Goal: Transaction & Acquisition: Purchase product/service

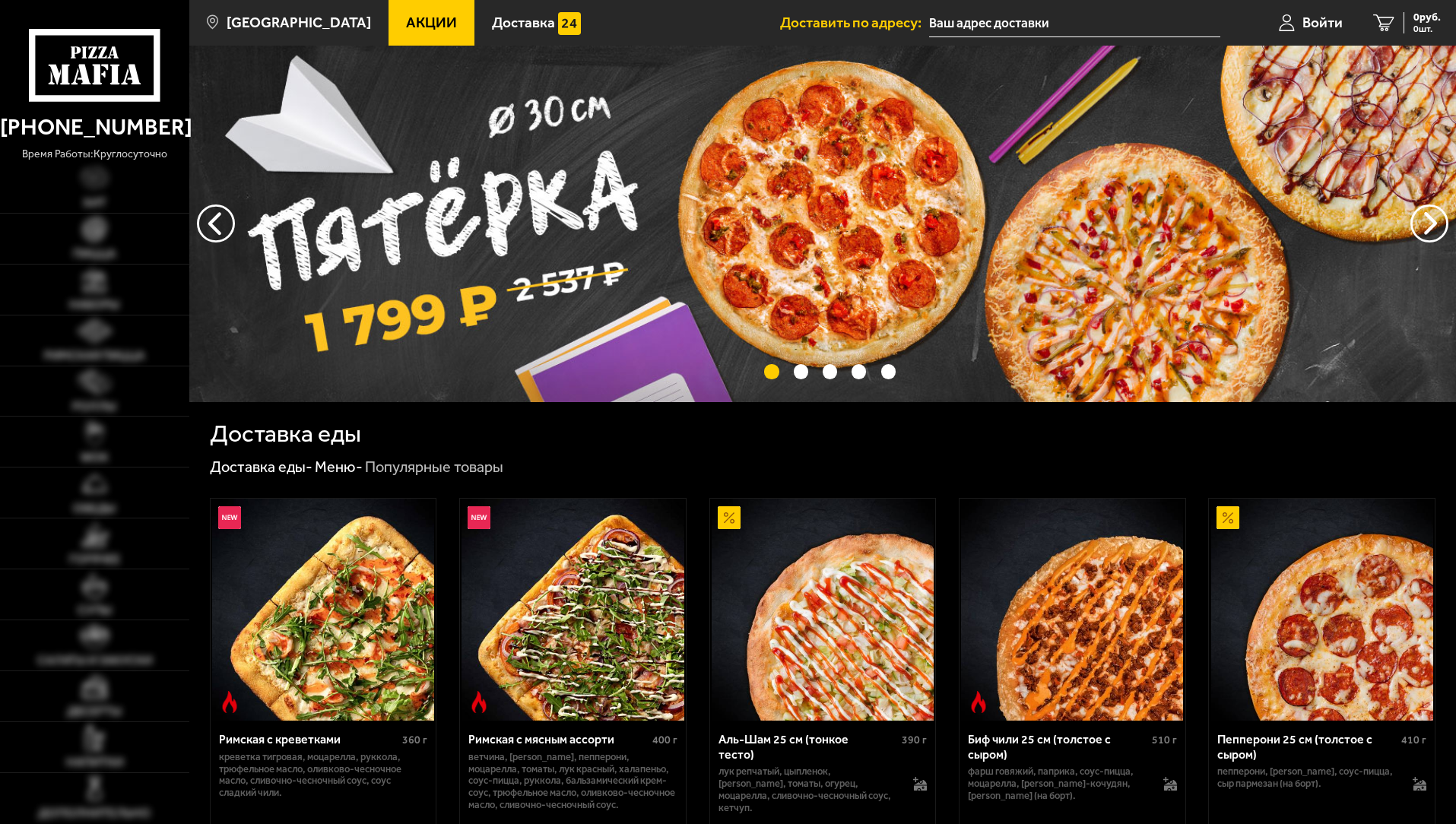
type input "[STREET_ADDRESS]"
click at [89, 227] on img at bounding box center [94, 229] width 25 height 25
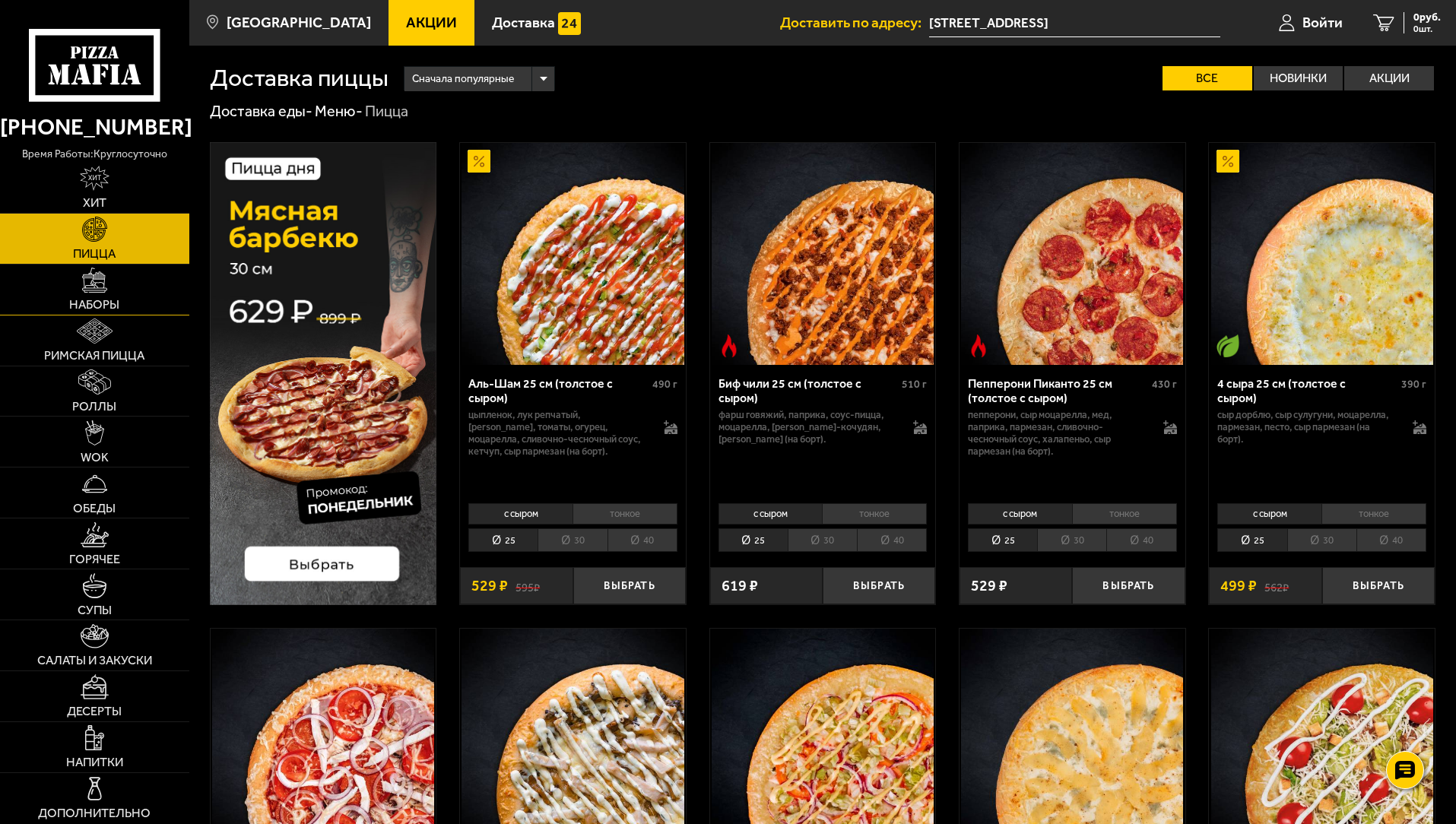
click at [87, 297] on link "Наборы" at bounding box center [95, 290] width 189 height 51
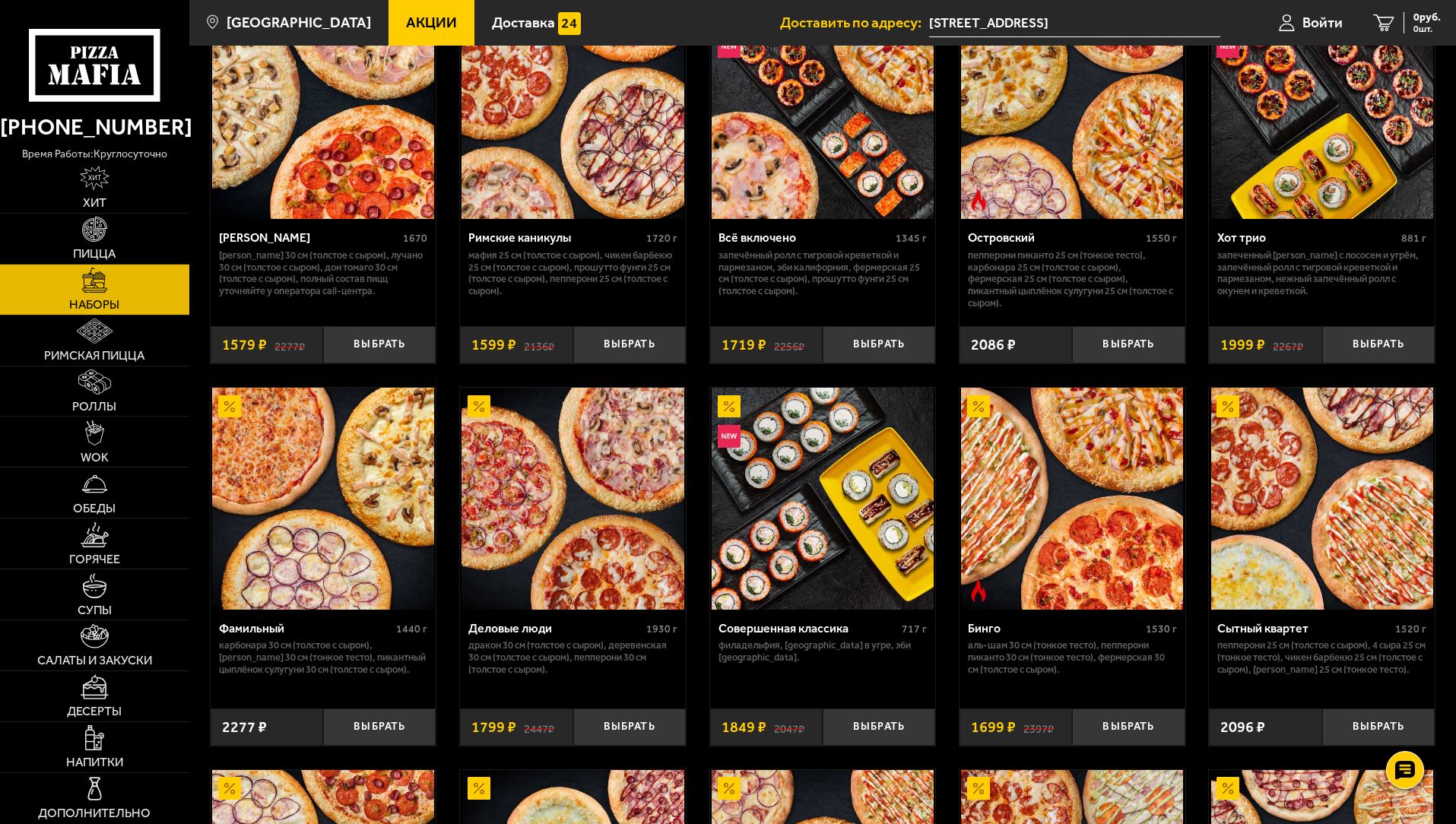
scroll to position [1140, 0]
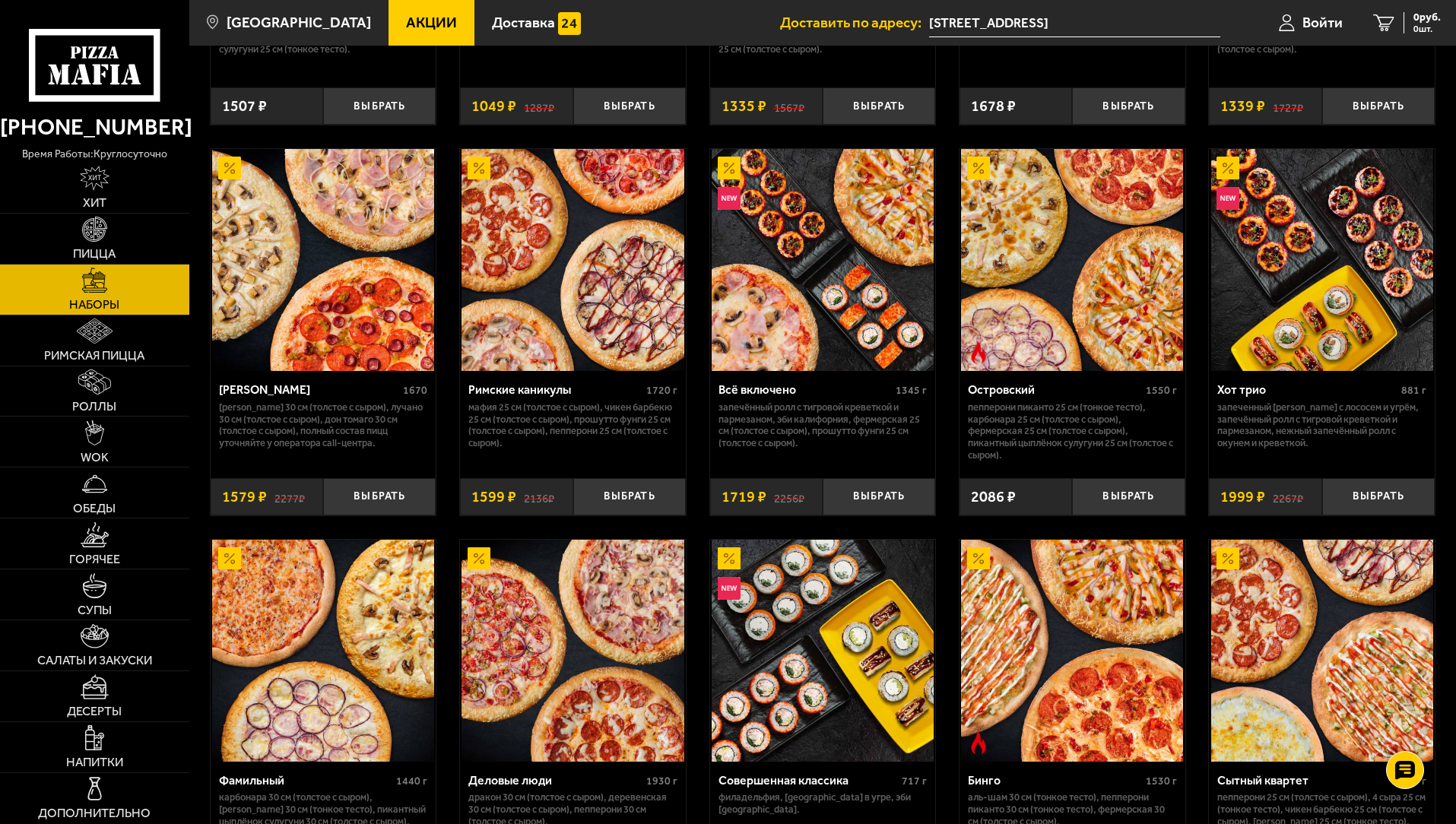
click at [1325, 319] on img at bounding box center [1322, 260] width 222 height 222
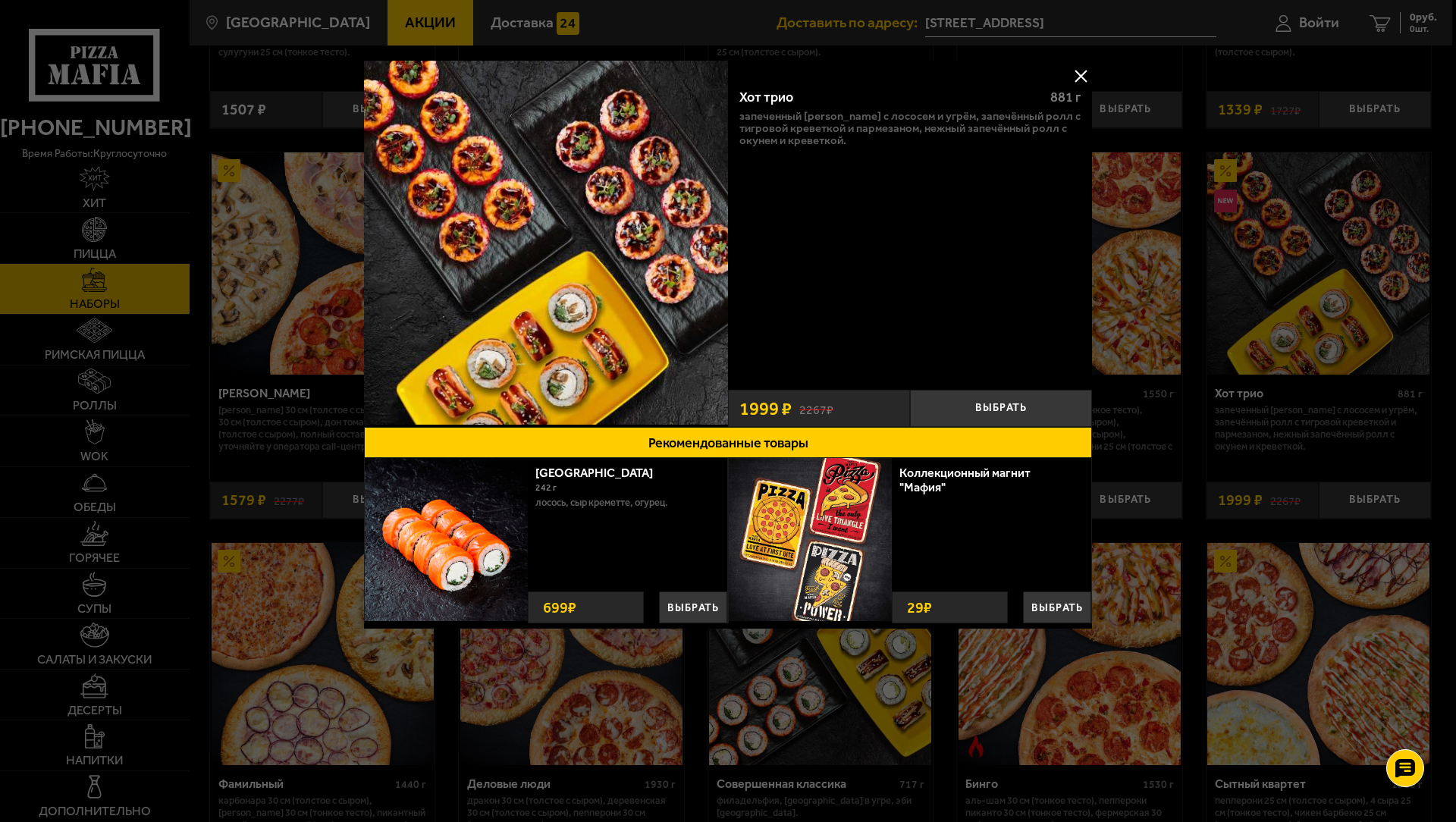
click at [1085, 80] on button at bounding box center [1081, 76] width 22 height 22
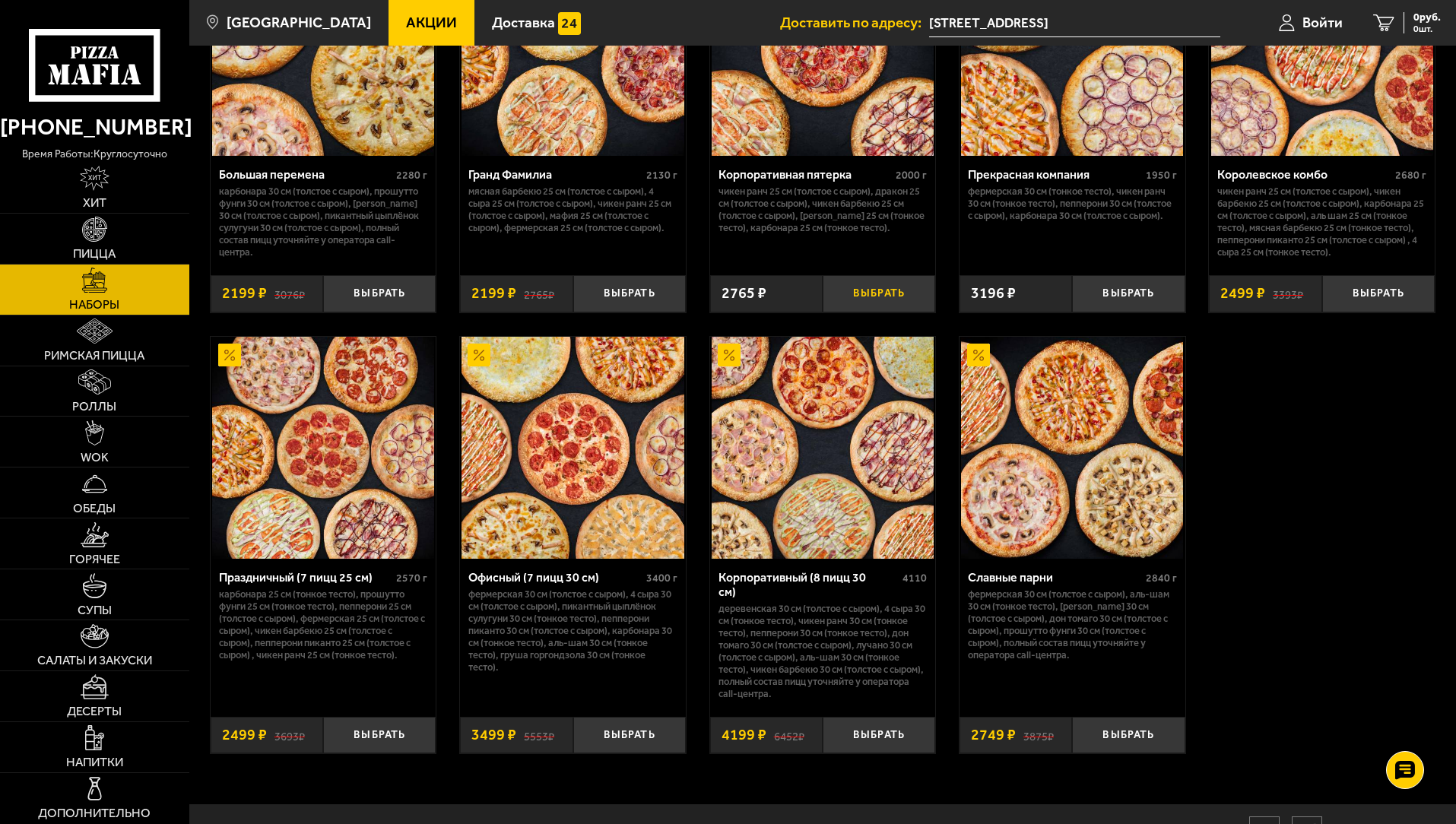
scroll to position [2200, 0]
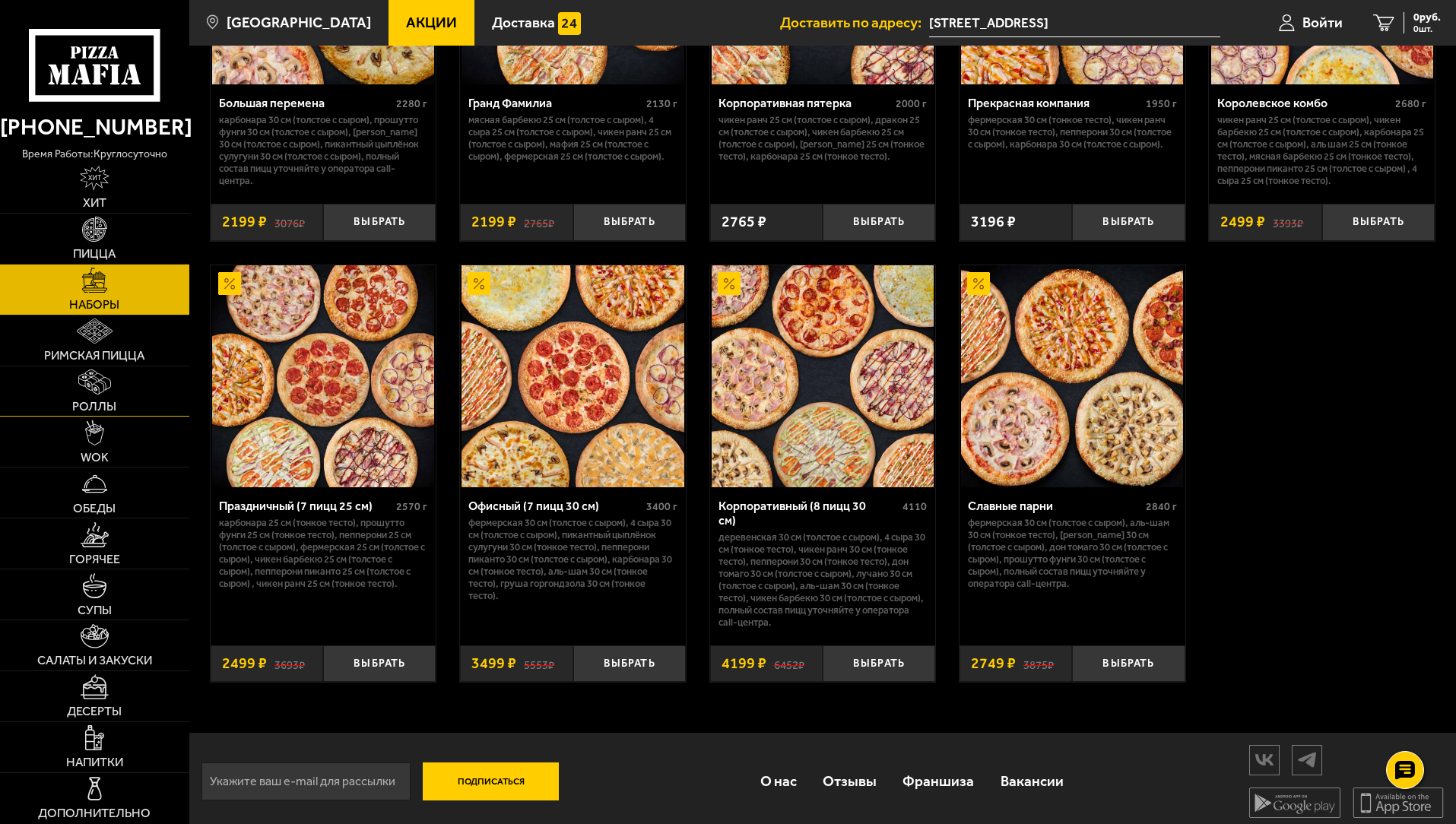
click at [87, 396] on link "Роллы" at bounding box center [95, 392] width 189 height 51
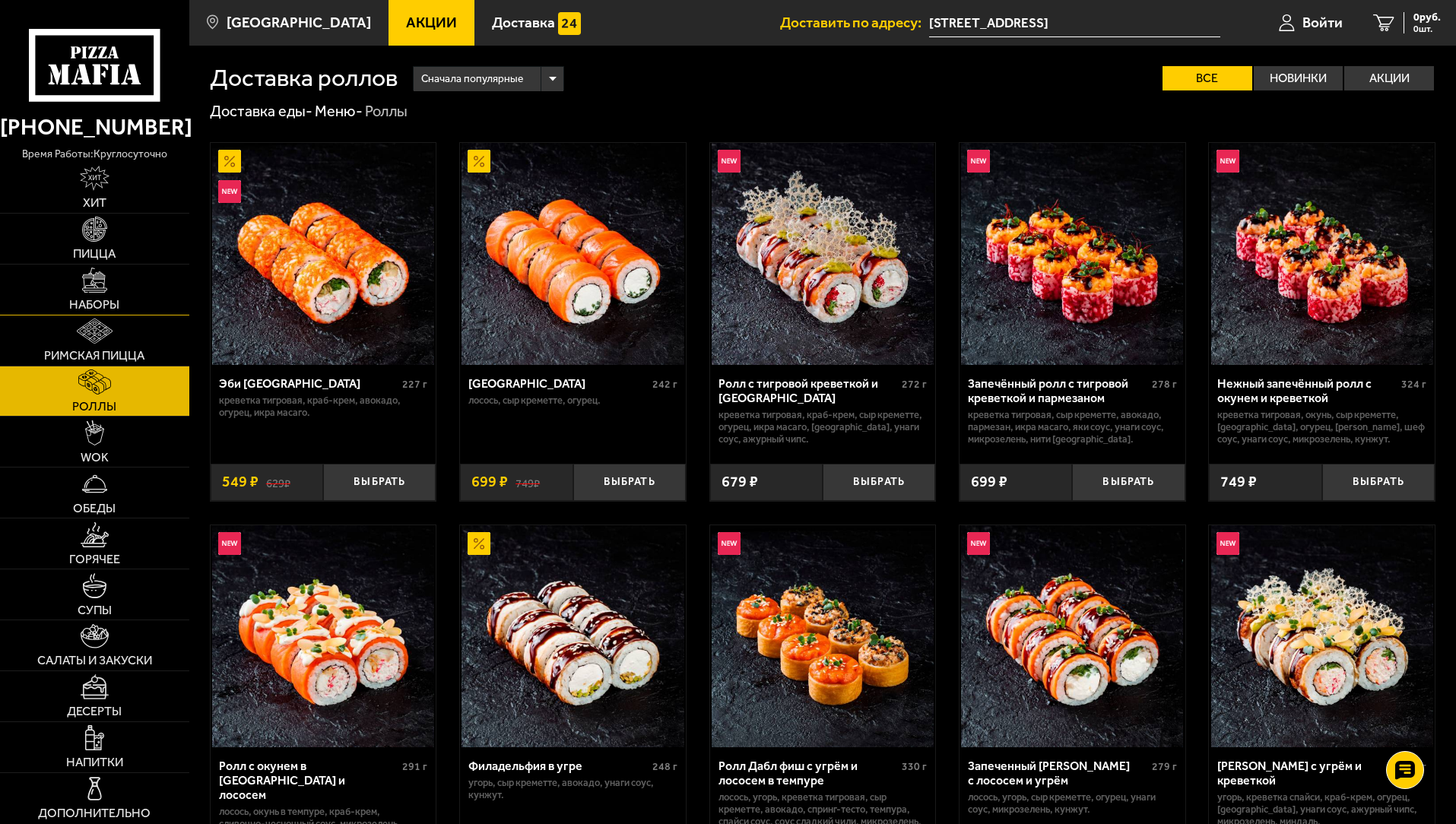
click at [89, 281] on img at bounding box center [94, 280] width 25 height 25
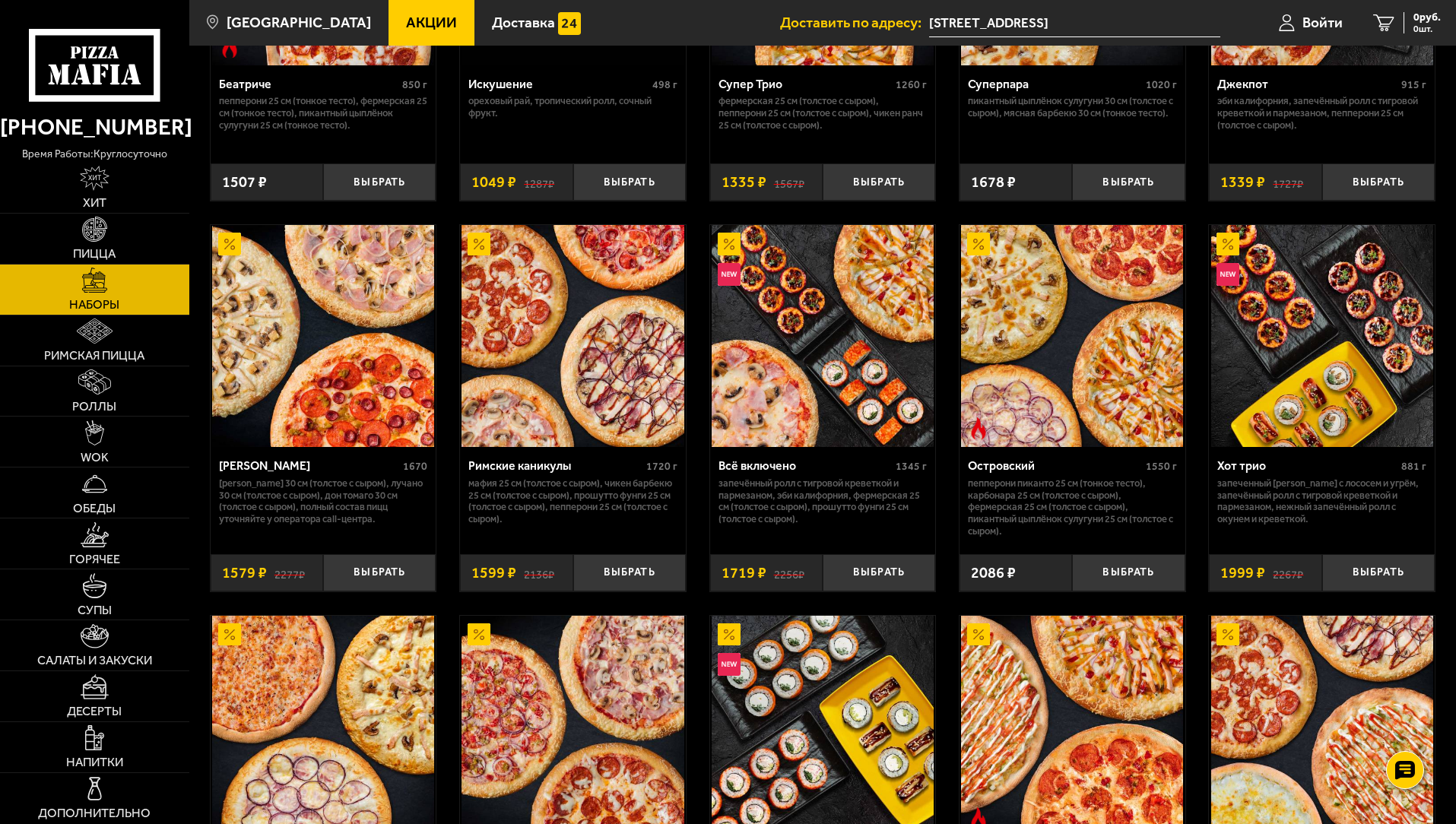
scroll to position [1445, 0]
